Goal: Use online tool/utility: Utilize a website feature to perform a specific function

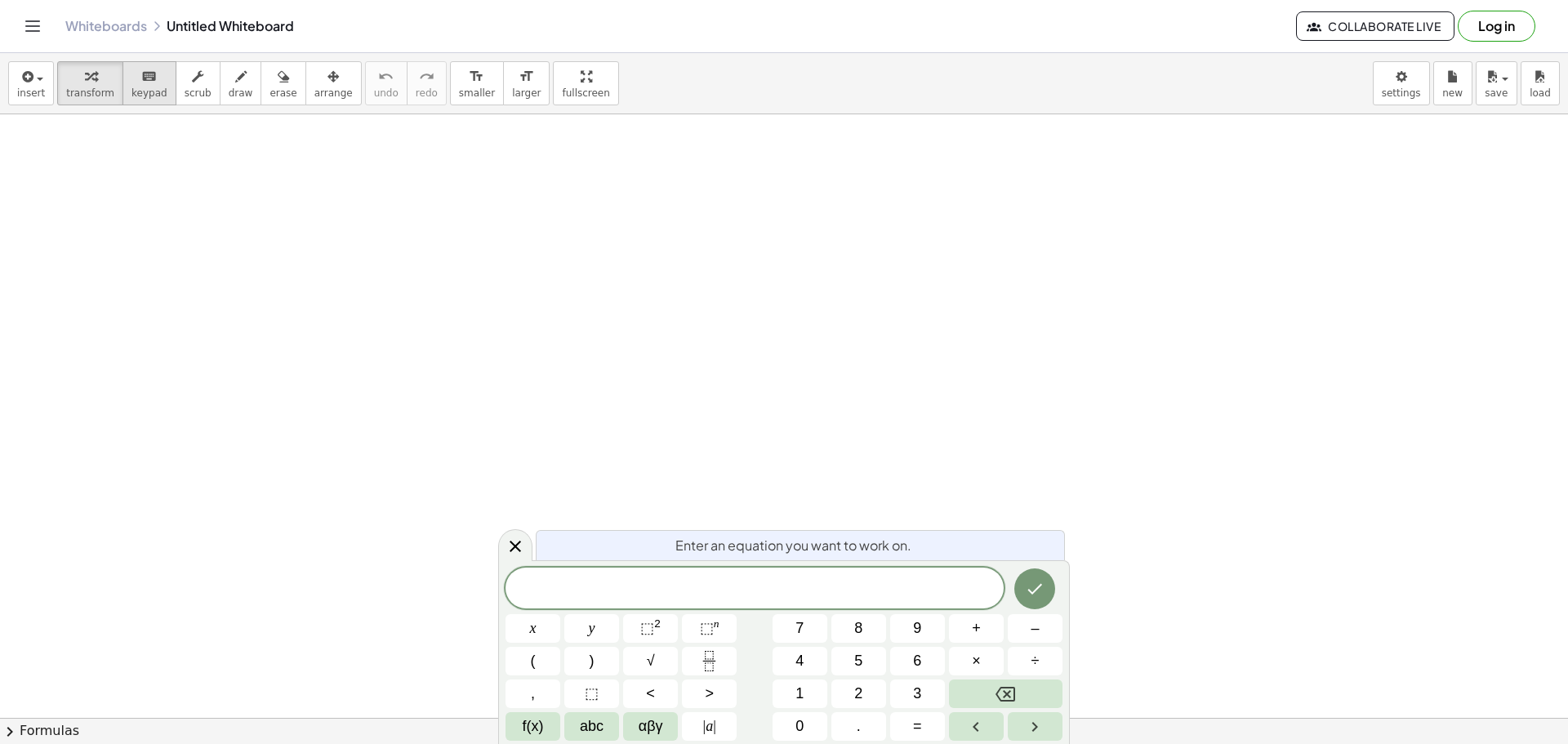
click at [131, 85] on div "keyboard" at bounding box center [150, 76] width 36 height 20
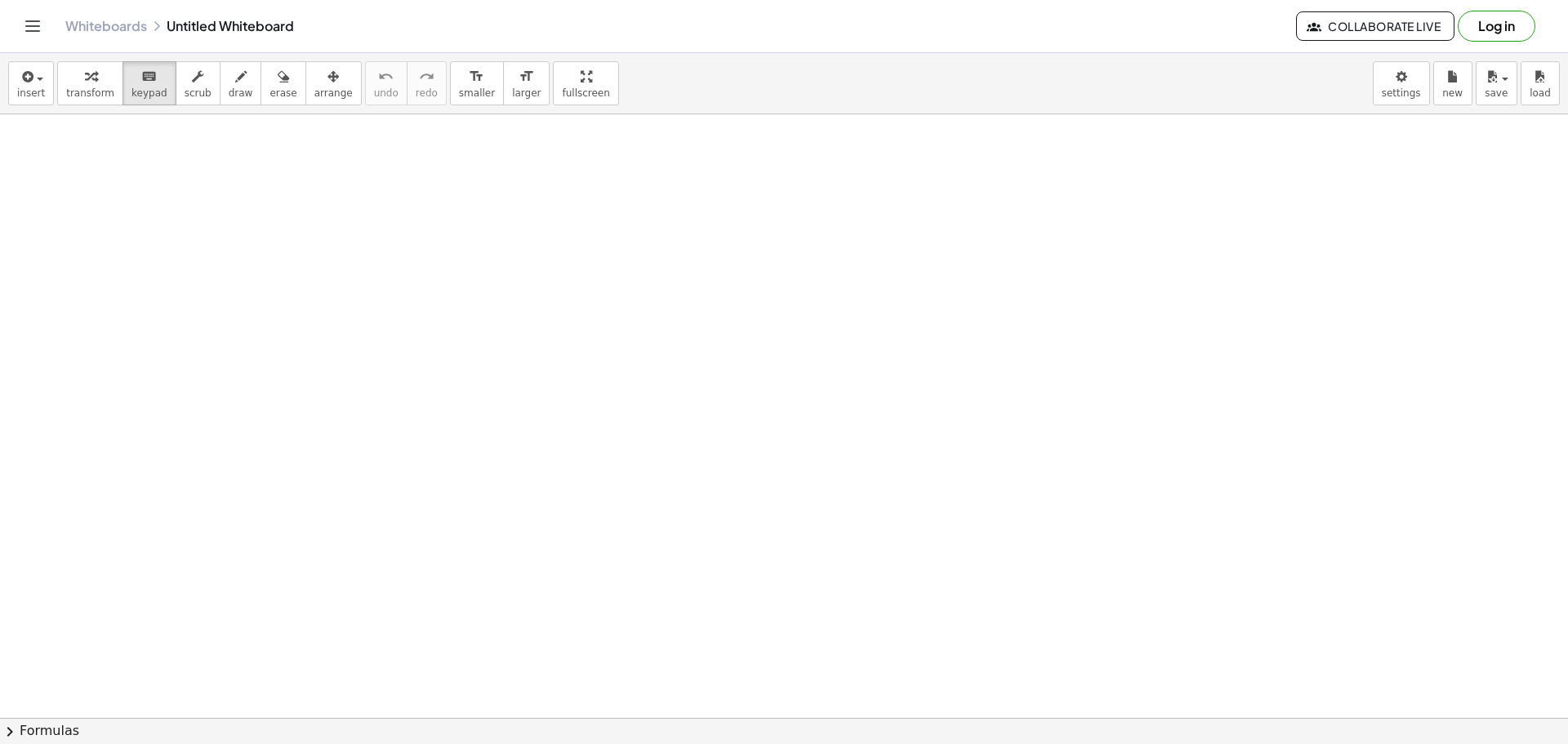
drag, startPoint x: 138, startPoint y: 170, endPoint x: 253, endPoint y: 268, distance: 151.1
click at [14, 91] on button "insert" at bounding box center [31, 83] width 46 height 44
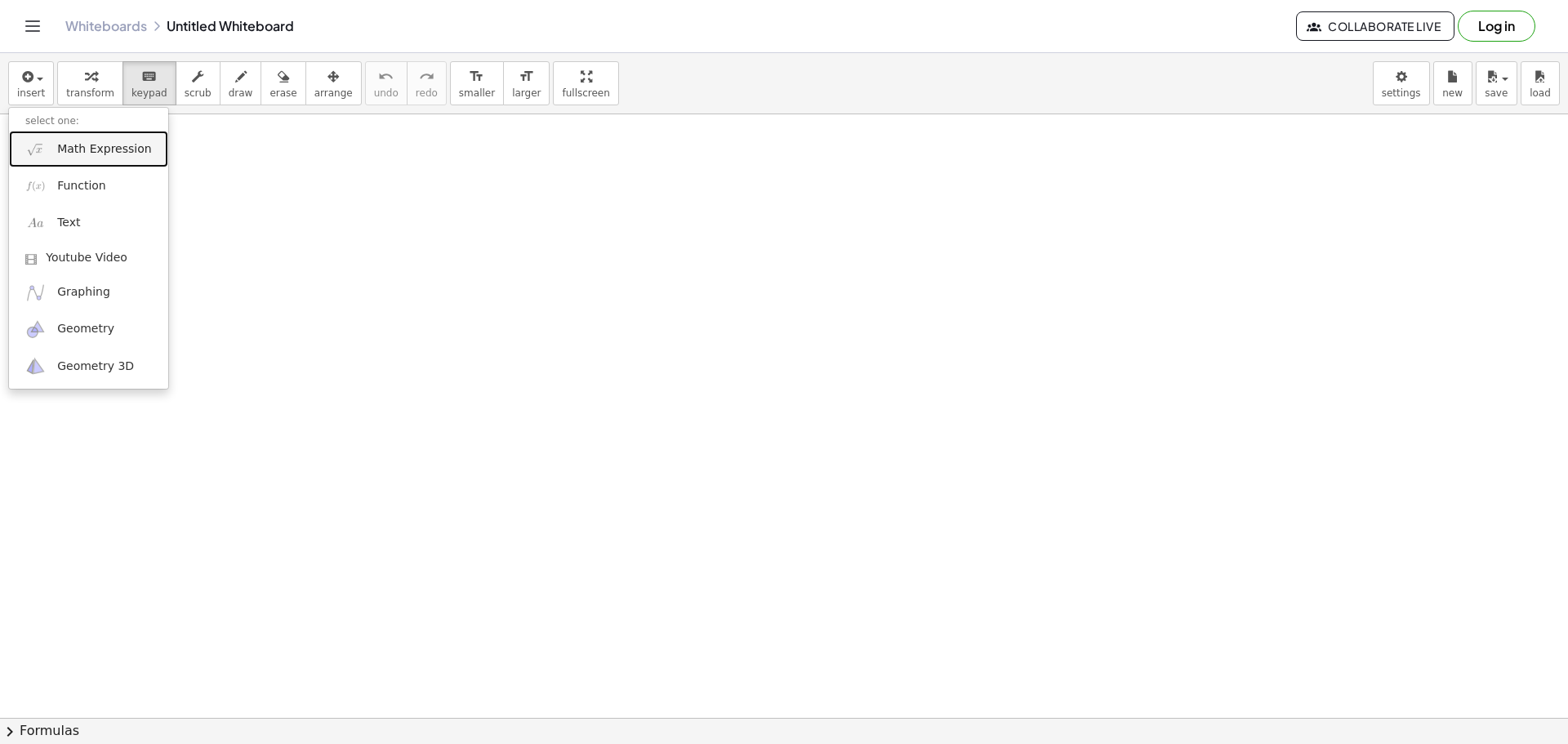
click at [83, 161] on link "Math Expression" at bounding box center [88, 149] width 159 height 37
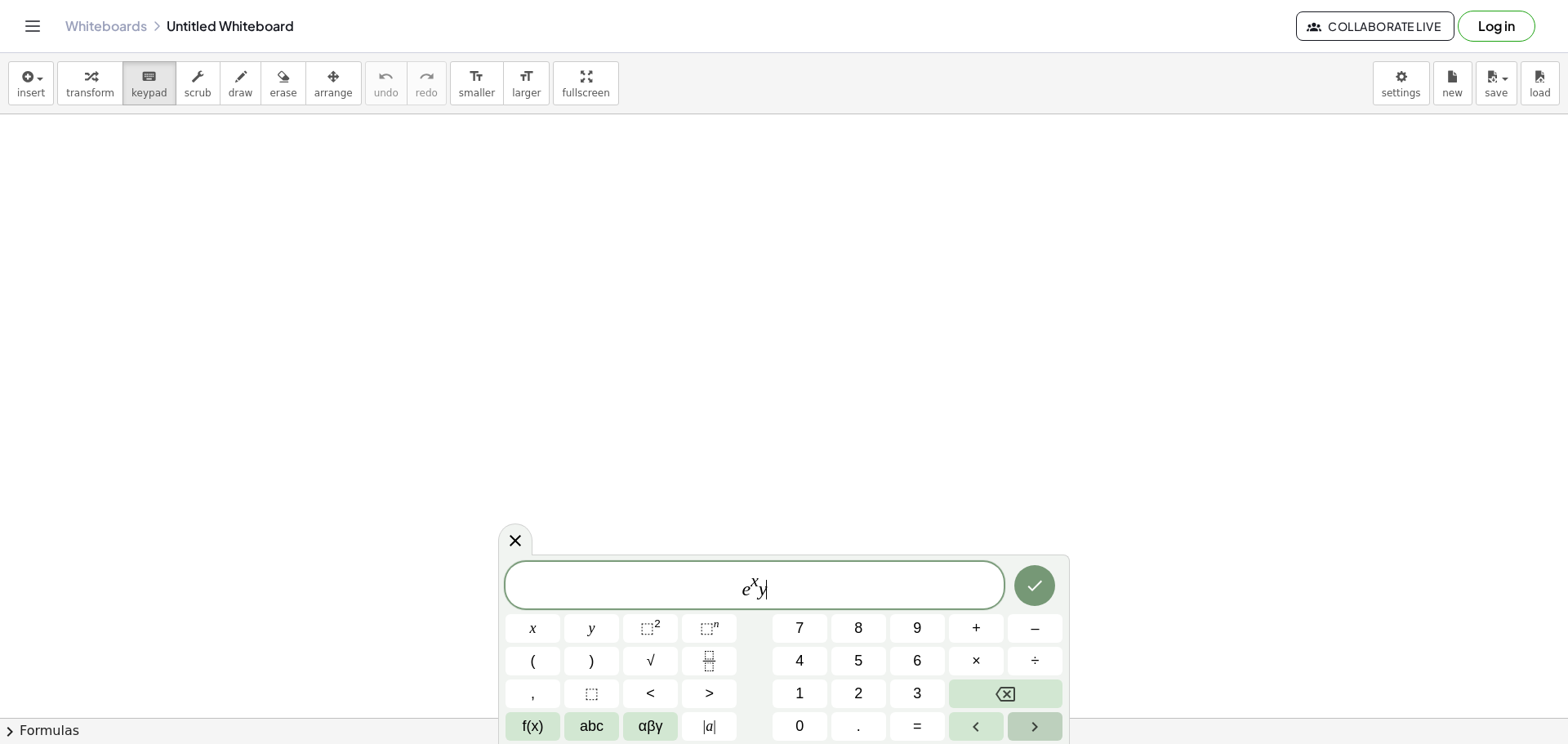
click at [1026, 731] on icon "Right arrow" at bounding box center [1035, 727] width 20 height 20
click at [737, 588] on span "(" at bounding box center [737, 585] width 12 height 33
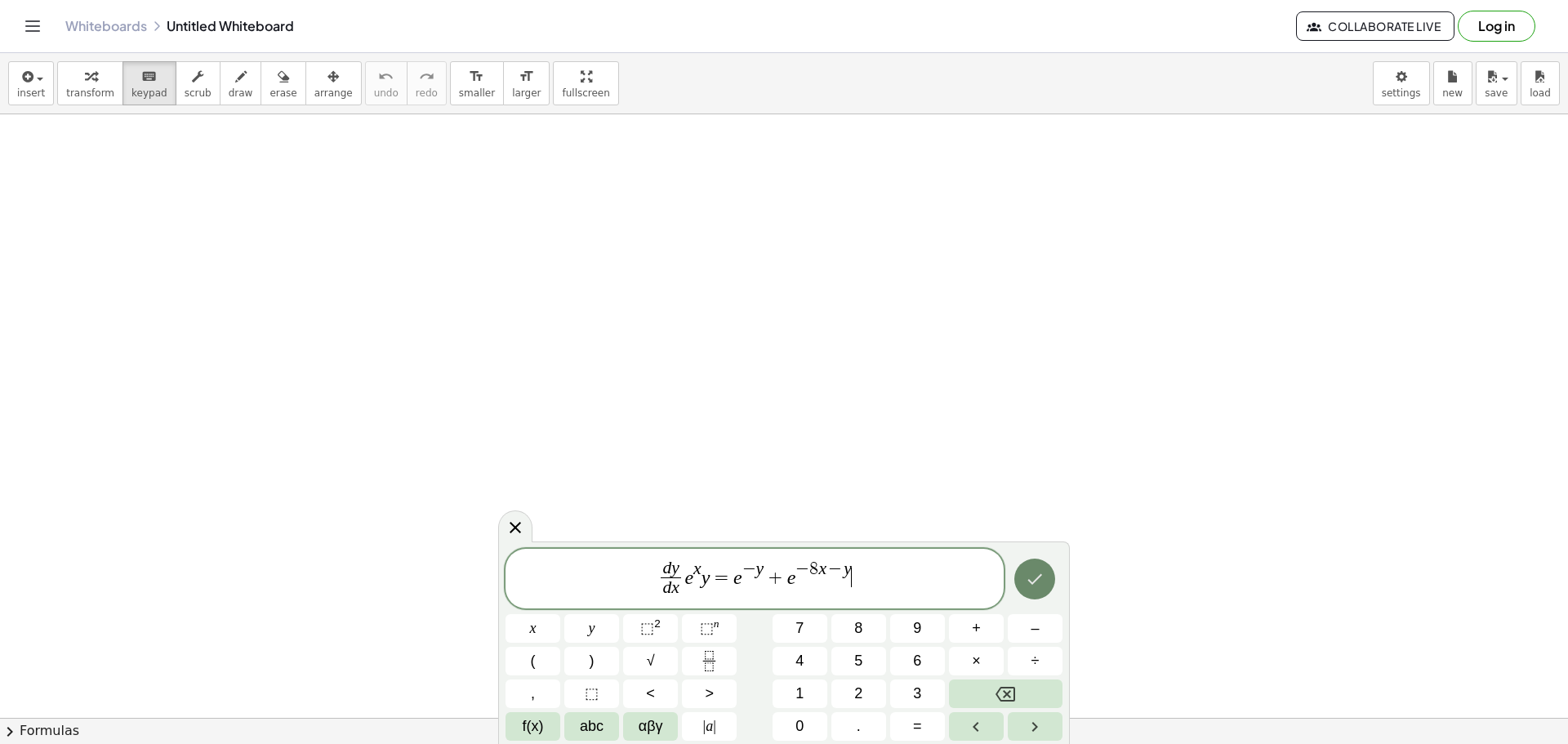
click at [1027, 565] on button "Done" at bounding box center [1034, 578] width 41 height 41
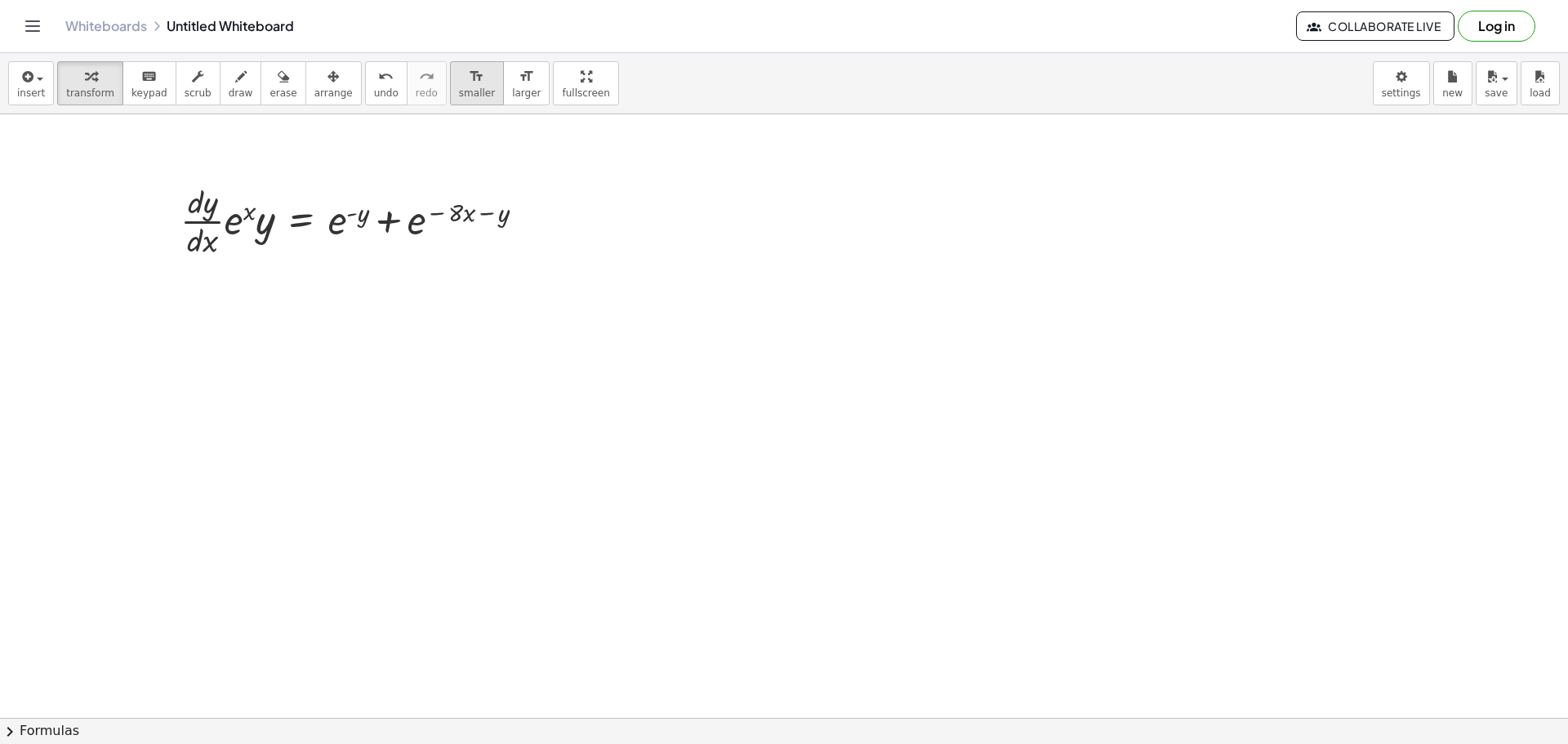
click at [469, 77] on icon "format_size" at bounding box center [476, 77] width 15 height 20
click at [459, 92] on span "smaller" at bounding box center [477, 93] width 36 height 12
click at [469, 76] on icon "format_size" at bounding box center [476, 77] width 15 height 20
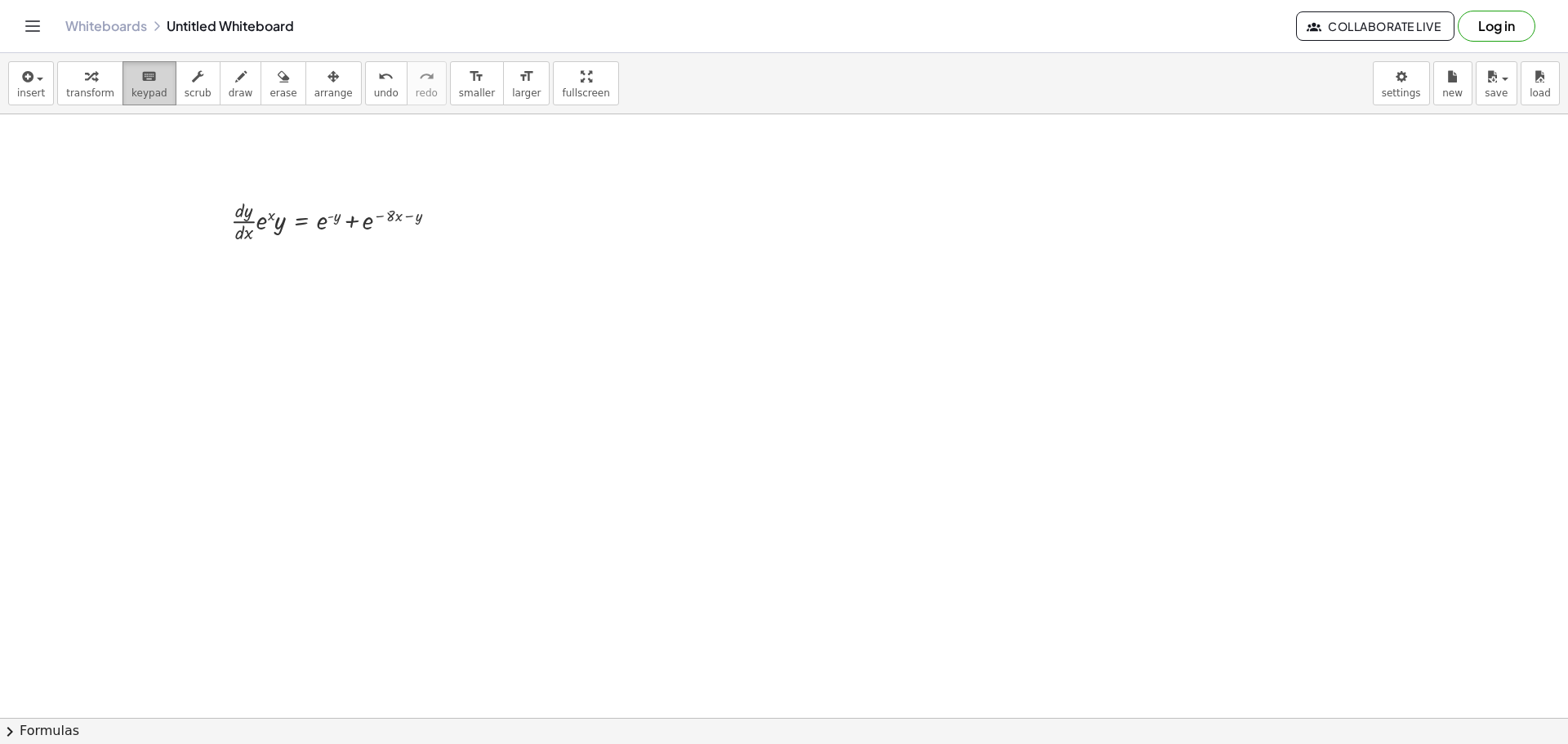
click at [146, 91] on span "keypad" at bounding box center [150, 93] width 36 height 12
click at [101, 94] on span "transform" at bounding box center [90, 93] width 49 height 12
click at [11, 69] on button "insert" at bounding box center [31, 83] width 46 height 44
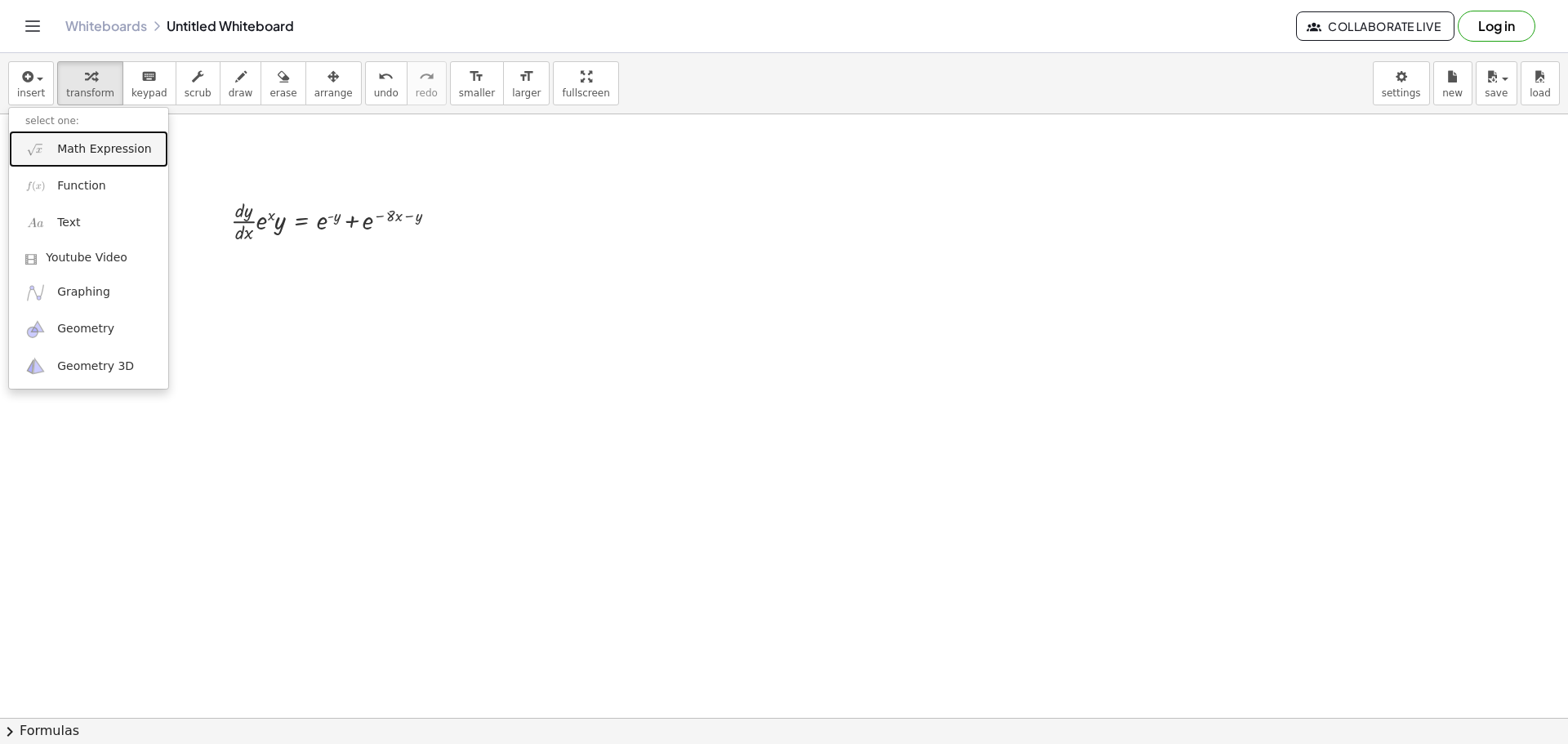
click at [104, 148] on span "Math Expression" at bounding box center [104, 150] width 94 height 16
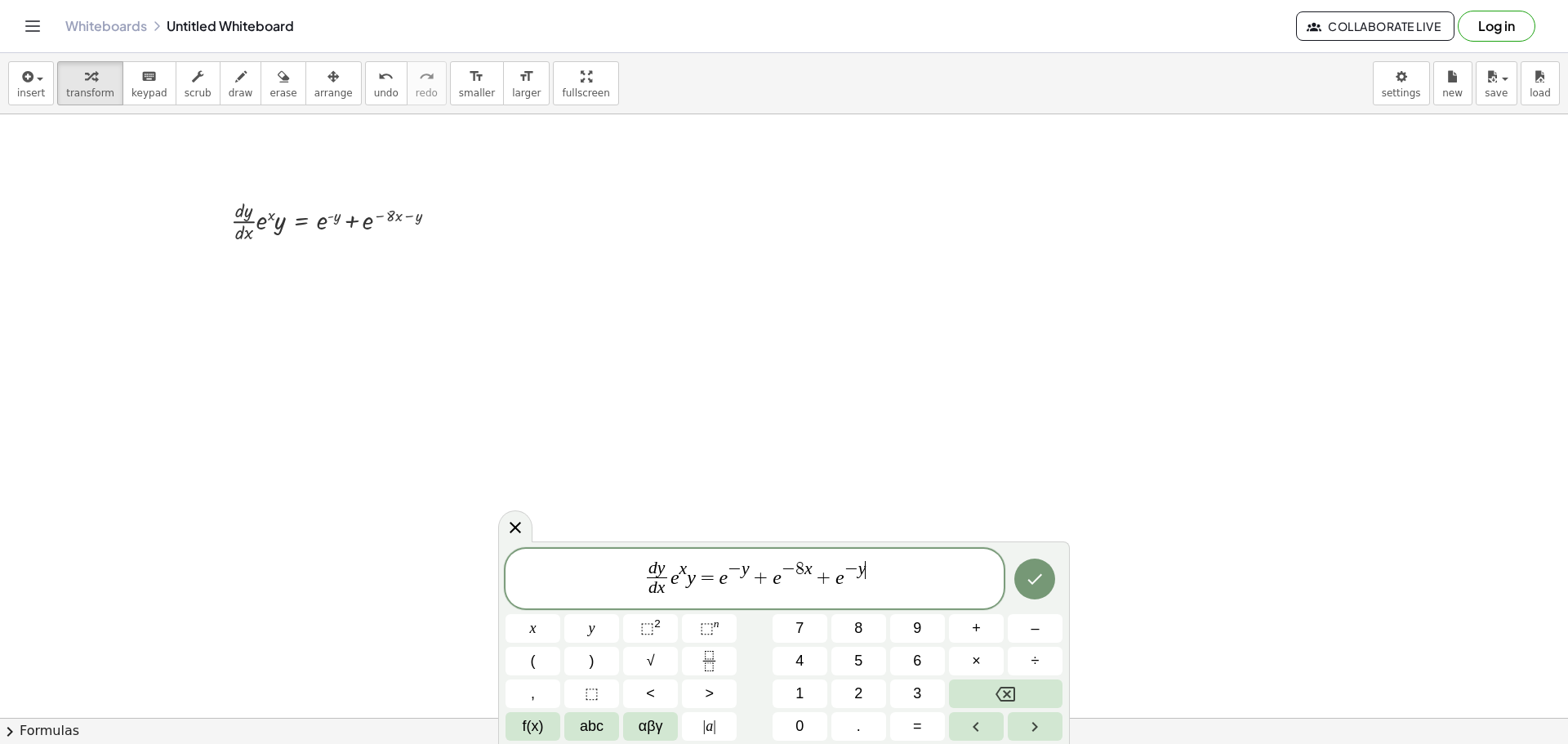
click at [832, 584] on span "+" at bounding box center [824, 577] width 23 height 20
click at [1027, 581] on icon "Done" at bounding box center [1035, 579] width 20 height 20
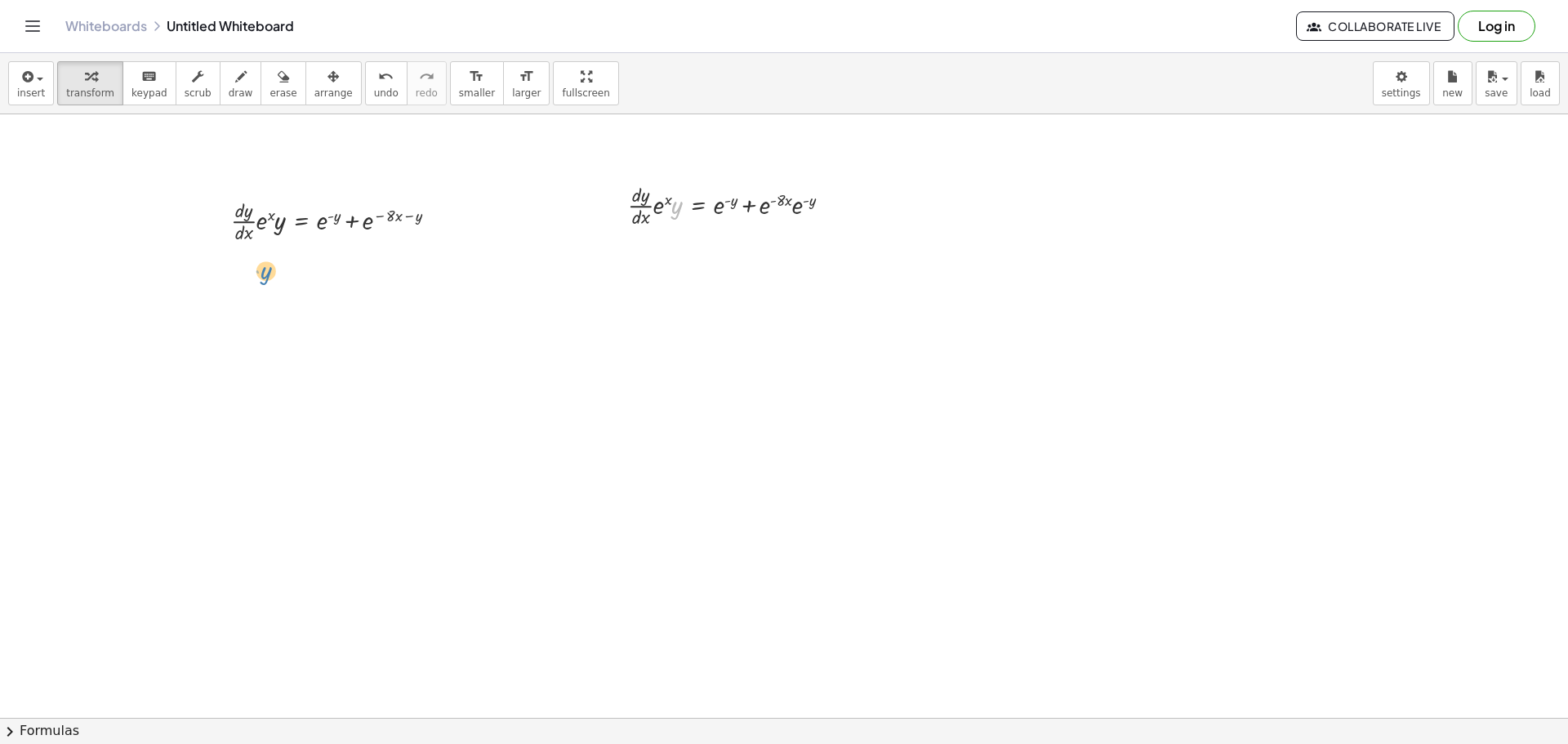
drag, startPoint x: 676, startPoint y: 215, endPoint x: 267, endPoint y: 280, distance: 414.1
drag, startPoint x: 829, startPoint y: 206, endPoint x: 692, endPoint y: 307, distance: 170.2
click at [774, 207] on div at bounding box center [736, 204] width 233 height 50
click at [693, 244] on icon at bounding box center [698, 244] width 14 height 14
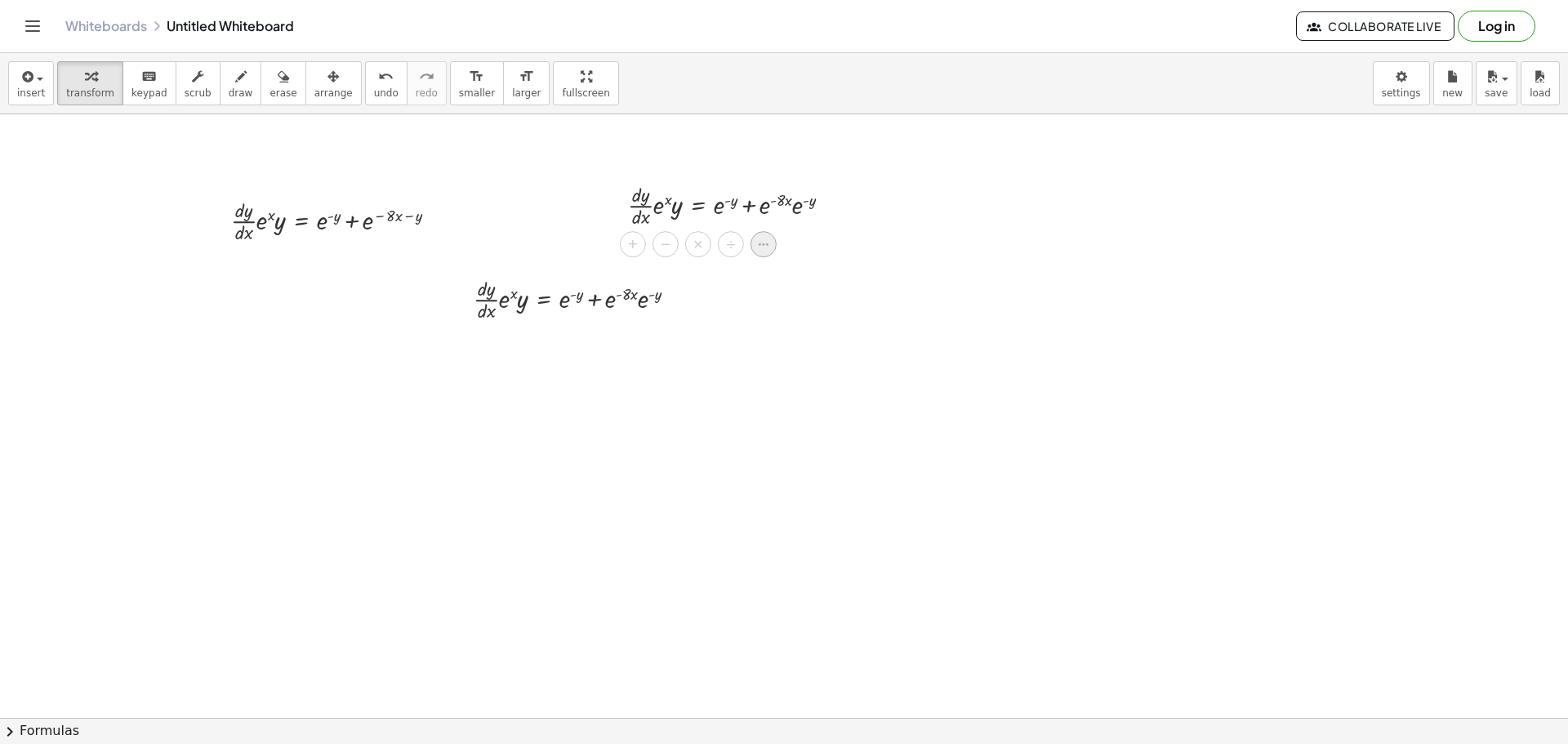
click at [759, 248] on icon at bounding box center [764, 244] width 14 height 14
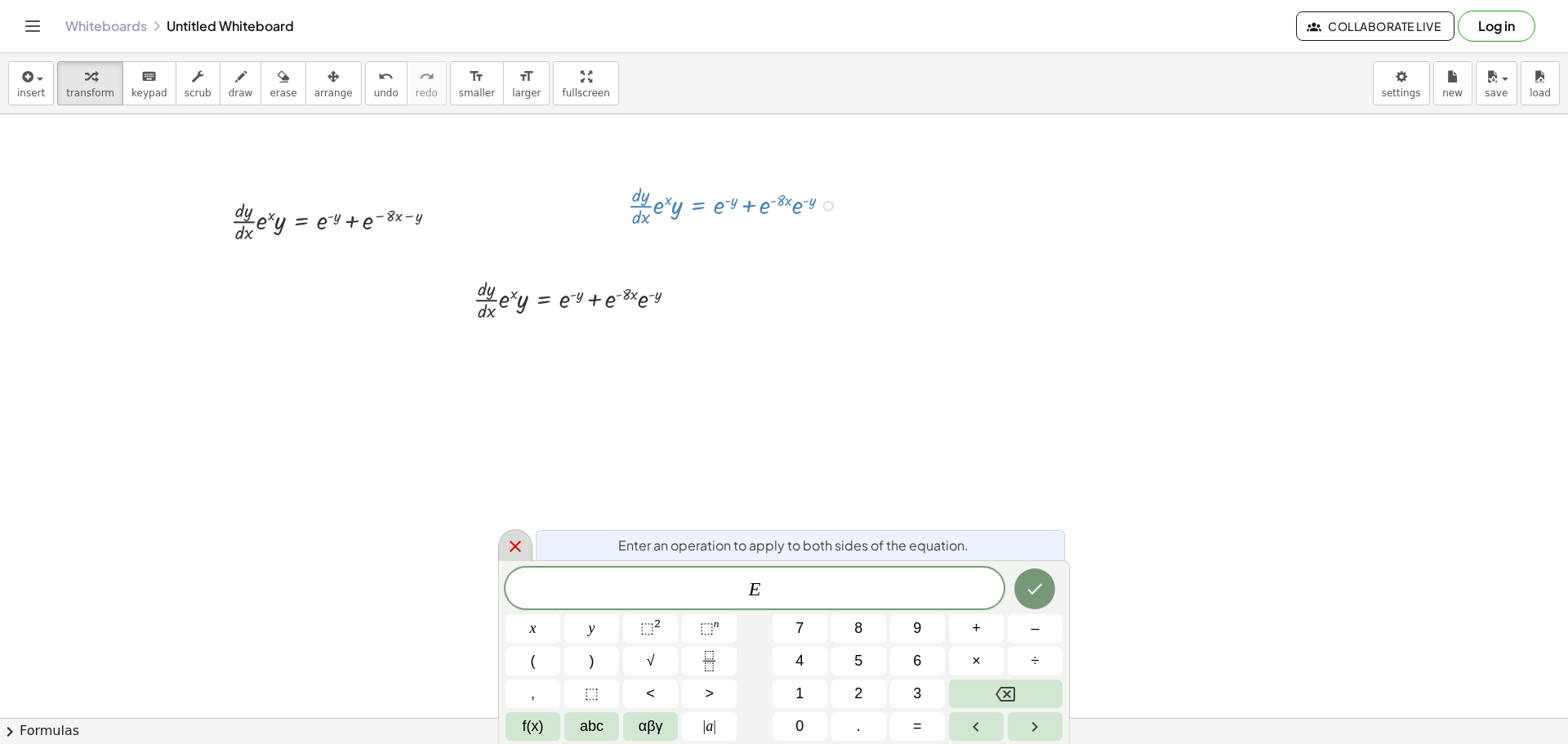
click at [526, 544] on div at bounding box center [515, 545] width 34 height 32
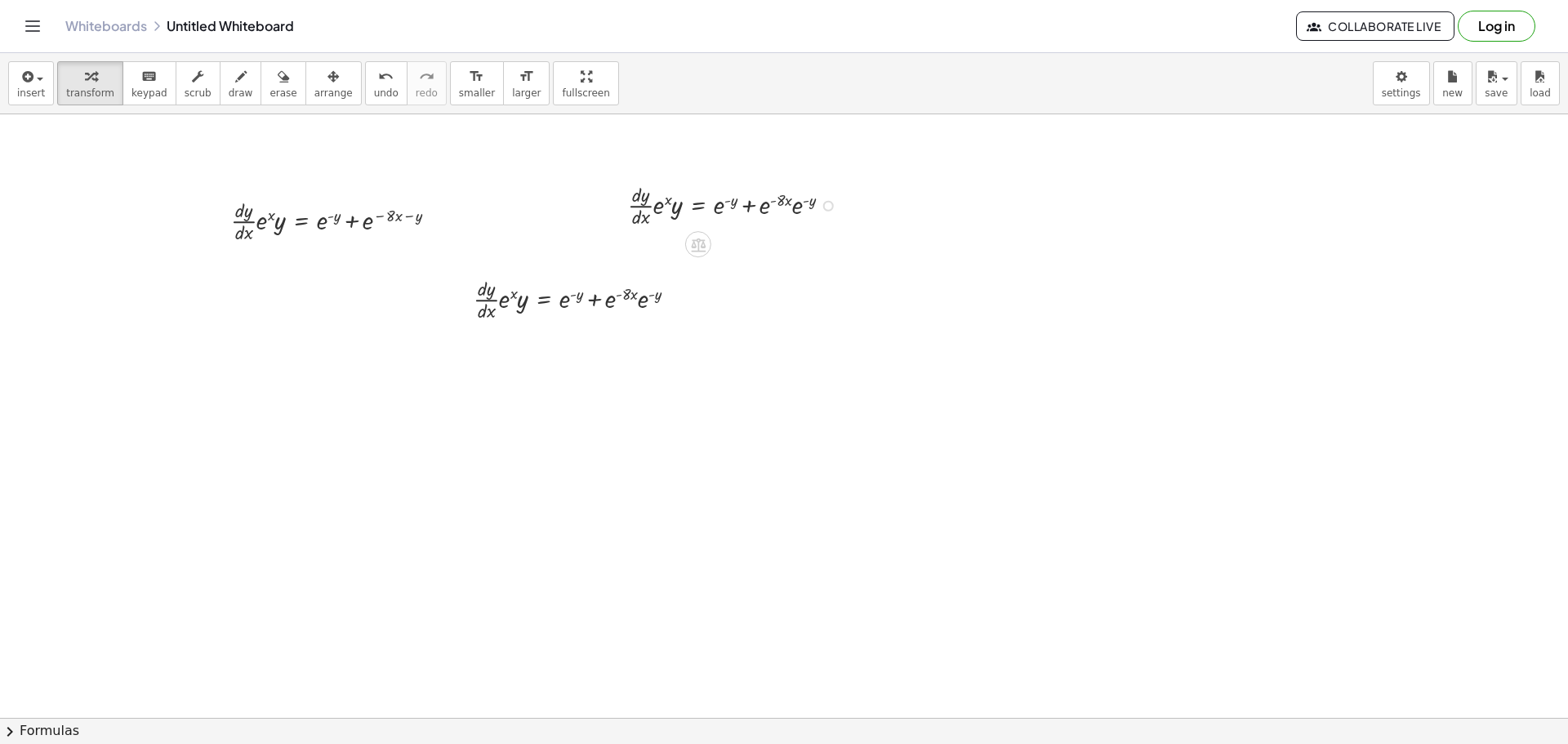
click at [728, 208] on div at bounding box center [736, 204] width 233 height 50
